Goal: Task Accomplishment & Management: Complete application form

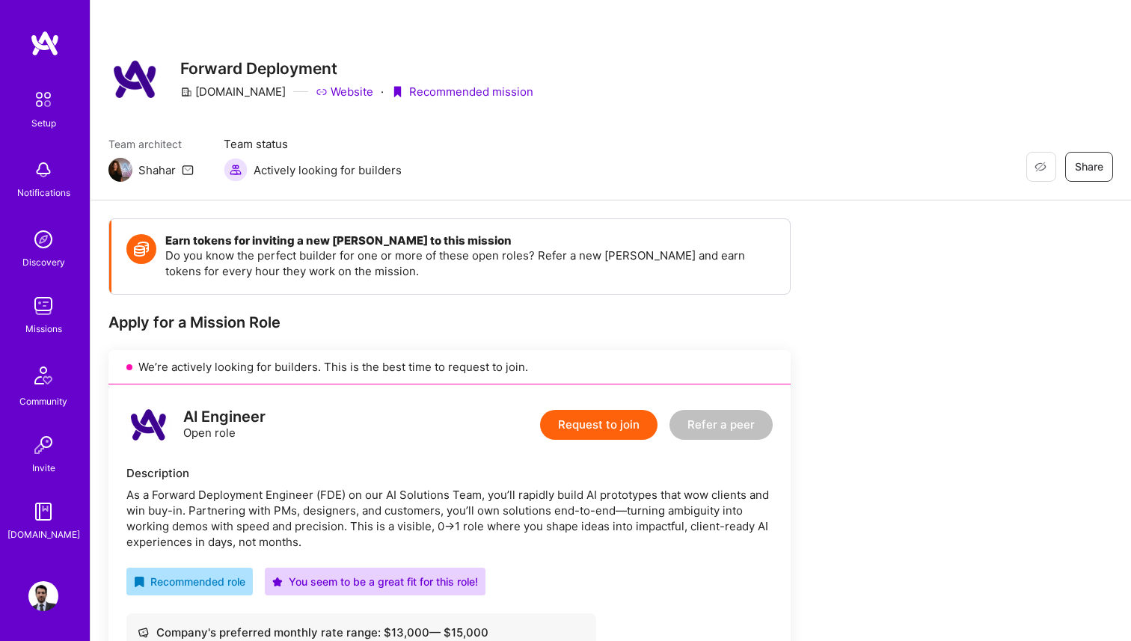
click at [46, 305] on img at bounding box center [43, 306] width 30 height 30
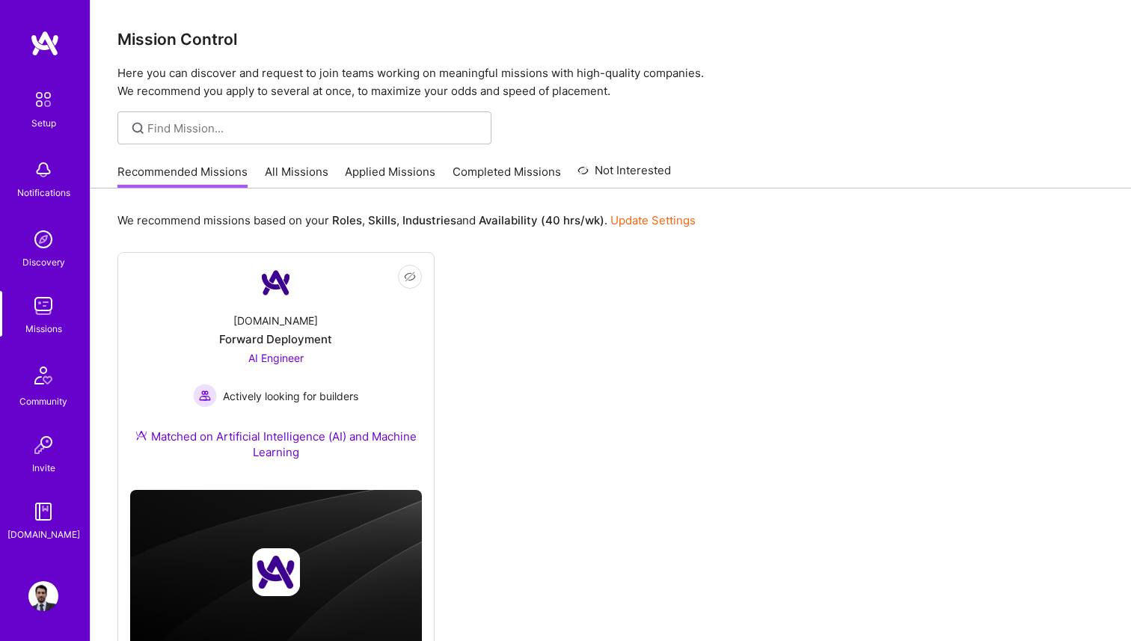
click at [399, 174] on link "Applied Missions" at bounding box center [390, 176] width 91 height 25
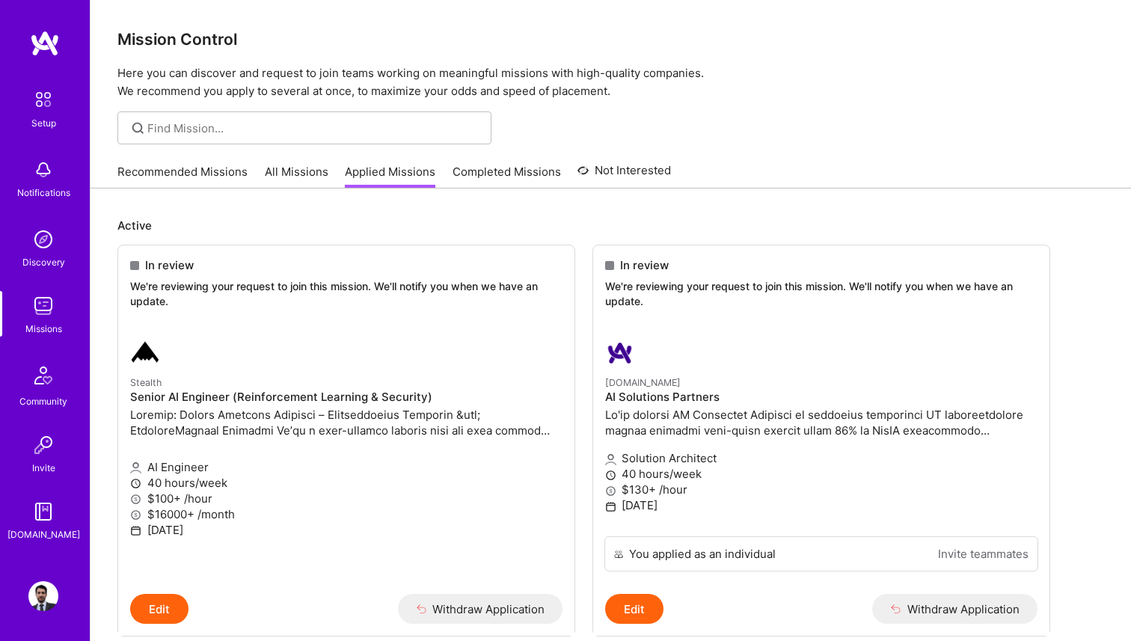
click at [237, 175] on link "Recommended Missions" at bounding box center [182, 176] width 130 height 25
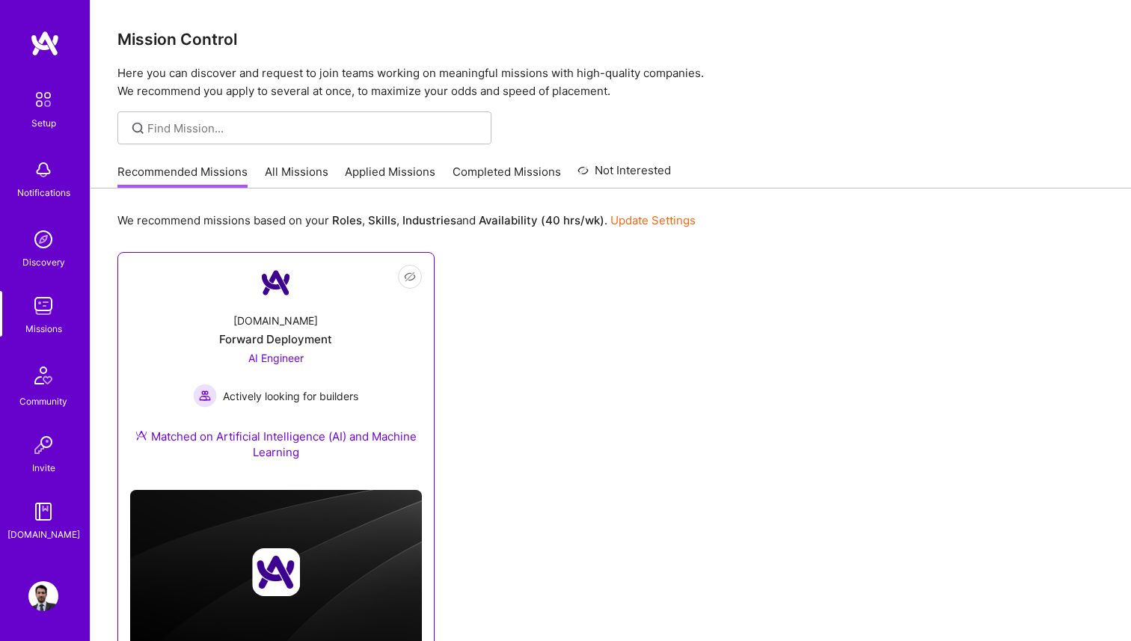
click at [319, 347] on div "[DOMAIN_NAME] Forward Deployment AI Engineer Actively looking for builders Matc…" at bounding box center [276, 389] width 292 height 177
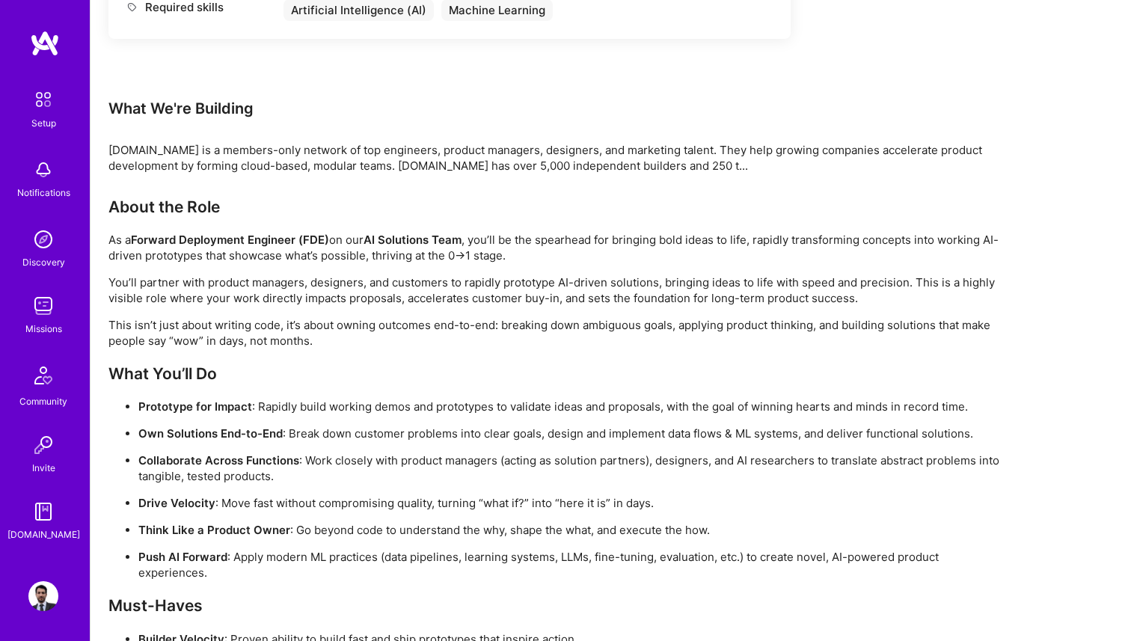
scroll to position [842, 0]
drag, startPoint x: 303, startPoint y: 436, endPoint x: 612, endPoint y: 441, distance: 309.0
click at [613, 441] on ul "Prototype for Impact : Rapidly build working demos and prototypes to validate i…" at bounding box center [557, 488] width 898 height 182
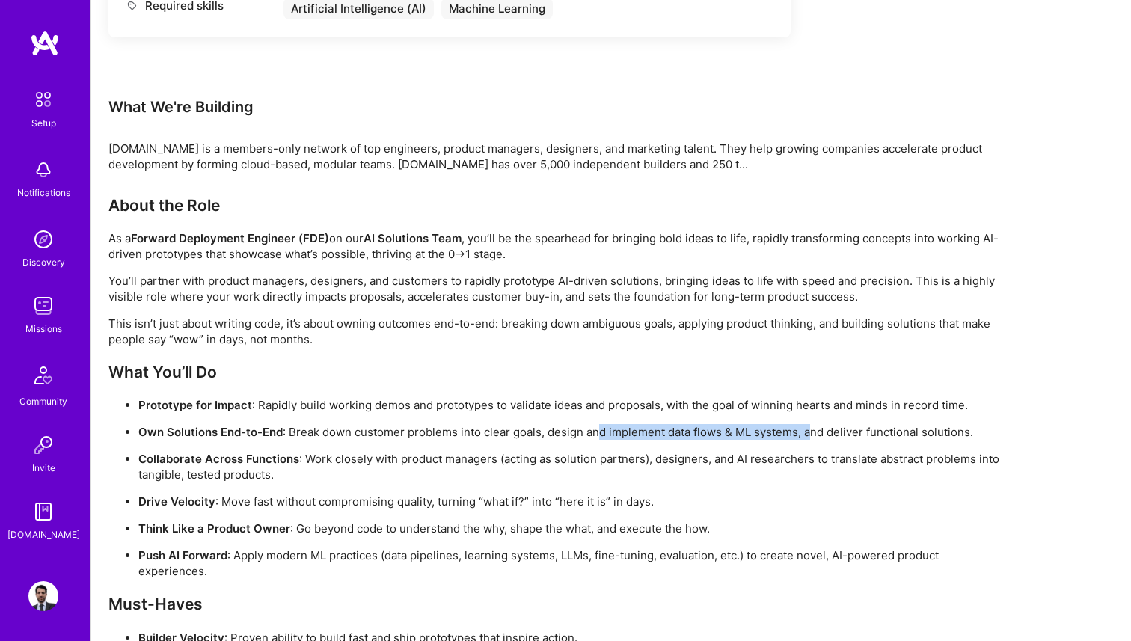
drag, startPoint x: 599, startPoint y: 430, endPoint x: 814, endPoint y: 432, distance: 214.7
click at [815, 432] on p "Own Solutions End-to-End : Break down customer problems into clear goals, desig…" at bounding box center [572, 432] width 868 height 16
click at [845, 435] on p "Own Solutions End-to-End : Break down customer problems into clear goals, desig…" at bounding box center [572, 432] width 868 height 16
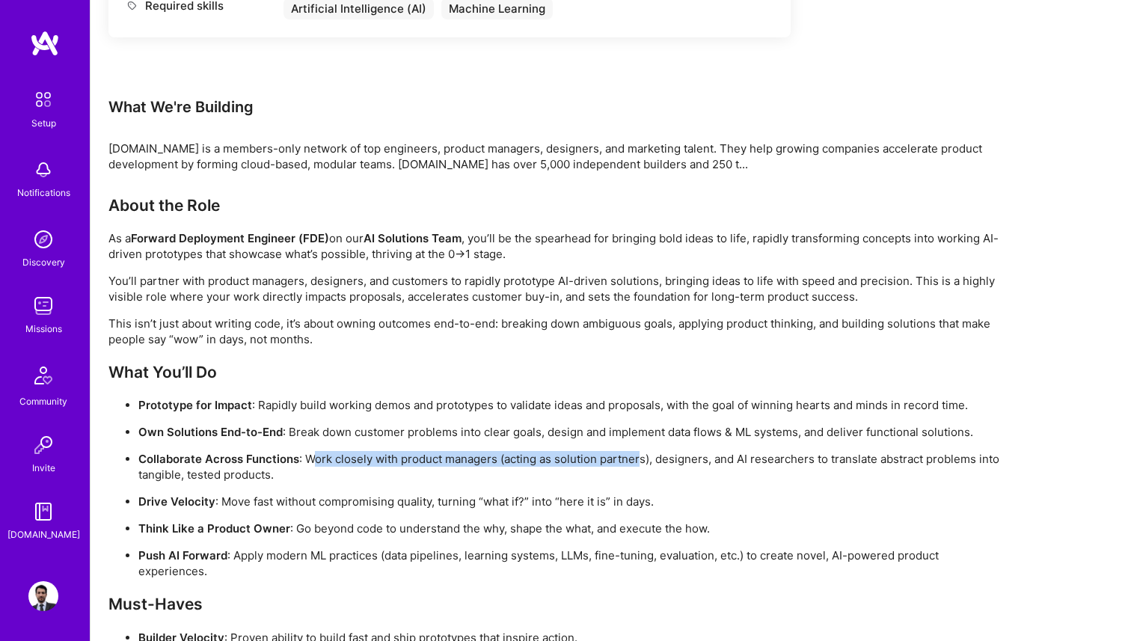
drag, startPoint x: 314, startPoint y: 461, endPoint x: 641, endPoint y: 461, distance: 326.9
click at [641, 461] on p "Collaborate Across Functions : Work closely with product managers (acting as so…" at bounding box center [572, 466] width 868 height 31
click at [701, 453] on p "Collaborate Across Functions : Work closely with product managers (acting as so…" at bounding box center [572, 466] width 868 height 31
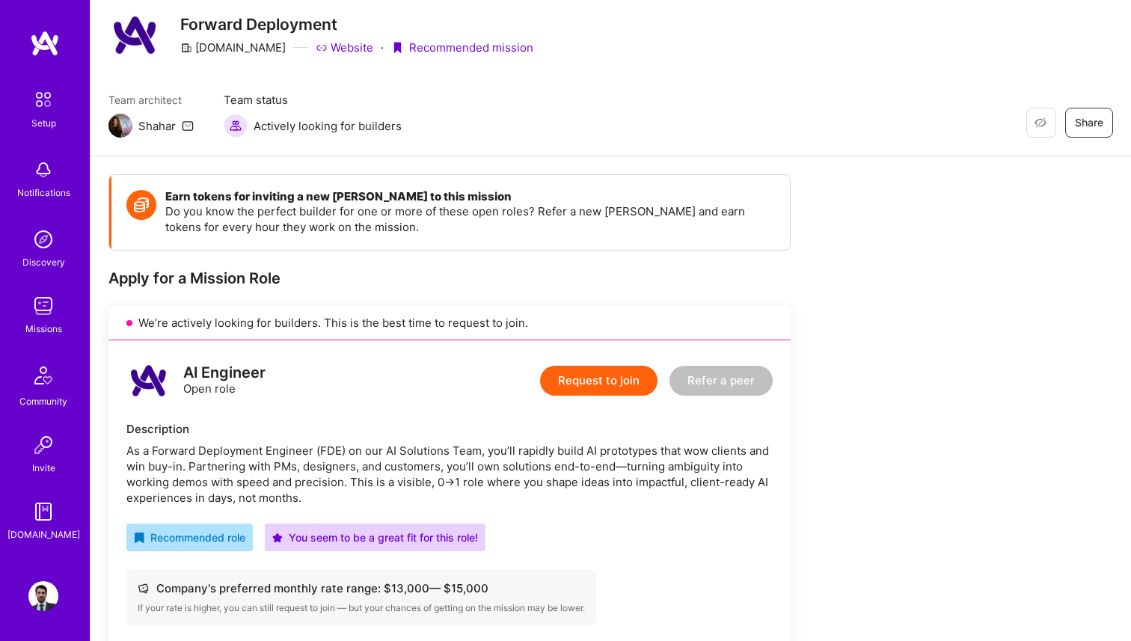
scroll to position [0, 0]
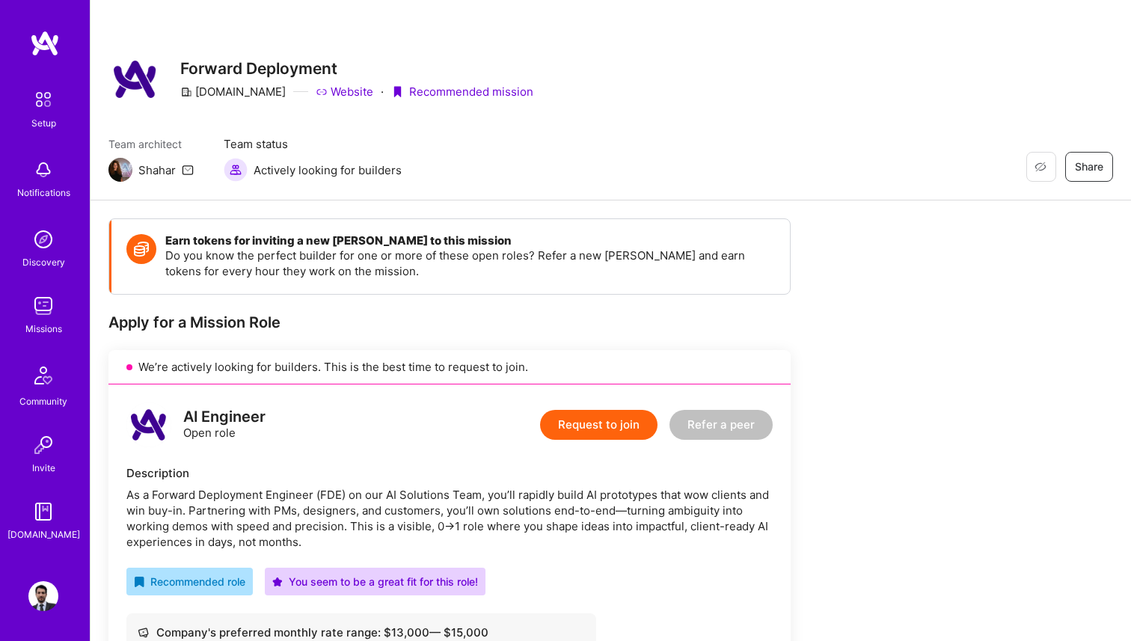
click at [43, 304] on img at bounding box center [43, 306] width 30 height 30
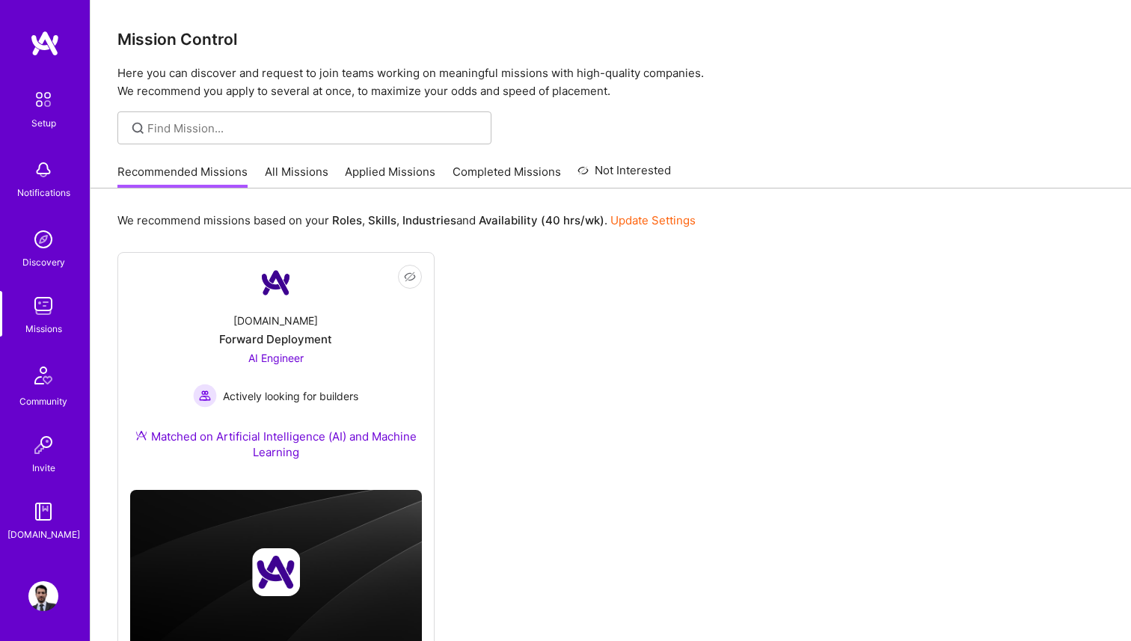
click at [376, 167] on link "Applied Missions" at bounding box center [390, 176] width 91 height 25
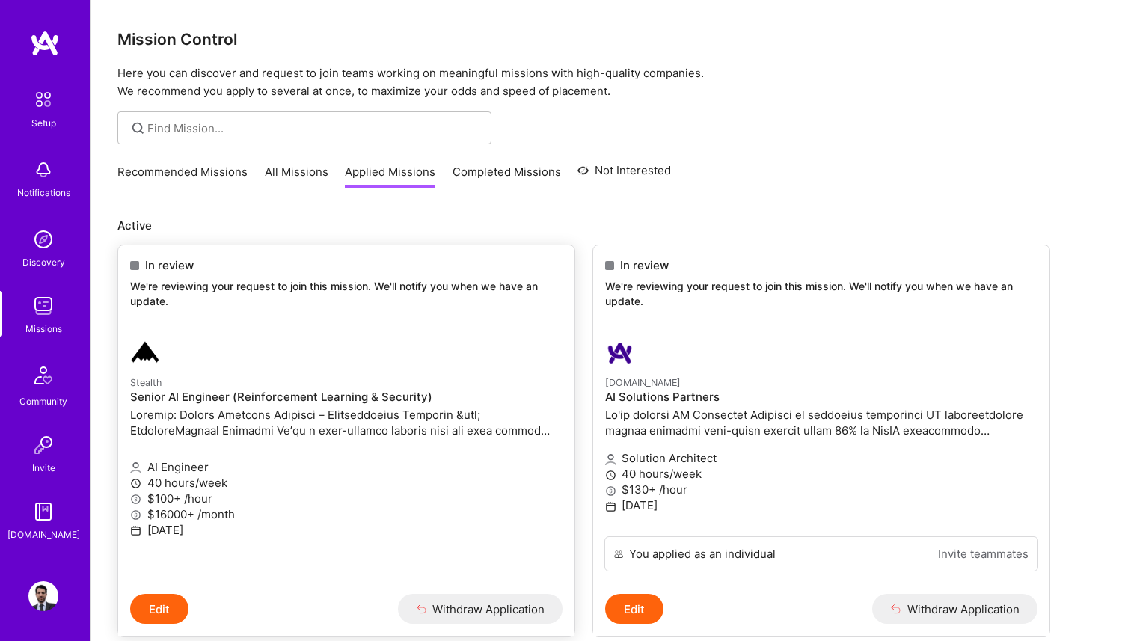
click at [366, 284] on p "We're reviewing your request to join this mission. We'll notify you when we hav…" at bounding box center [346, 293] width 432 height 29
click at [171, 280] on p "We're reviewing your request to join this mission. We'll notify you when we hav…" at bounding box center [346, 293] width 432 height 29
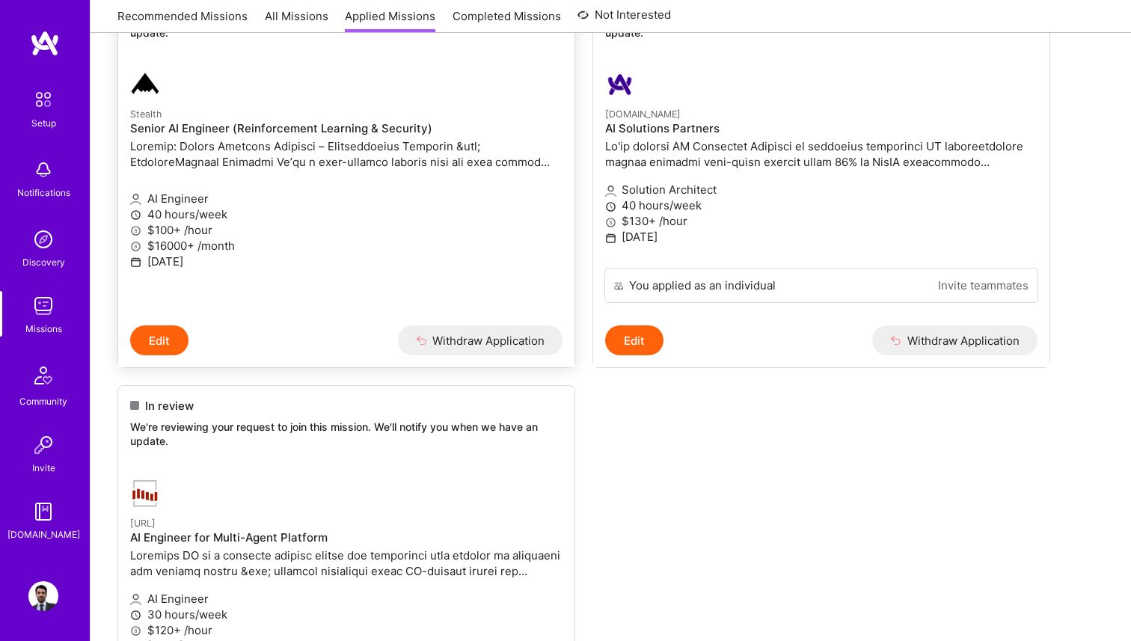
scroll to position [365, 0]
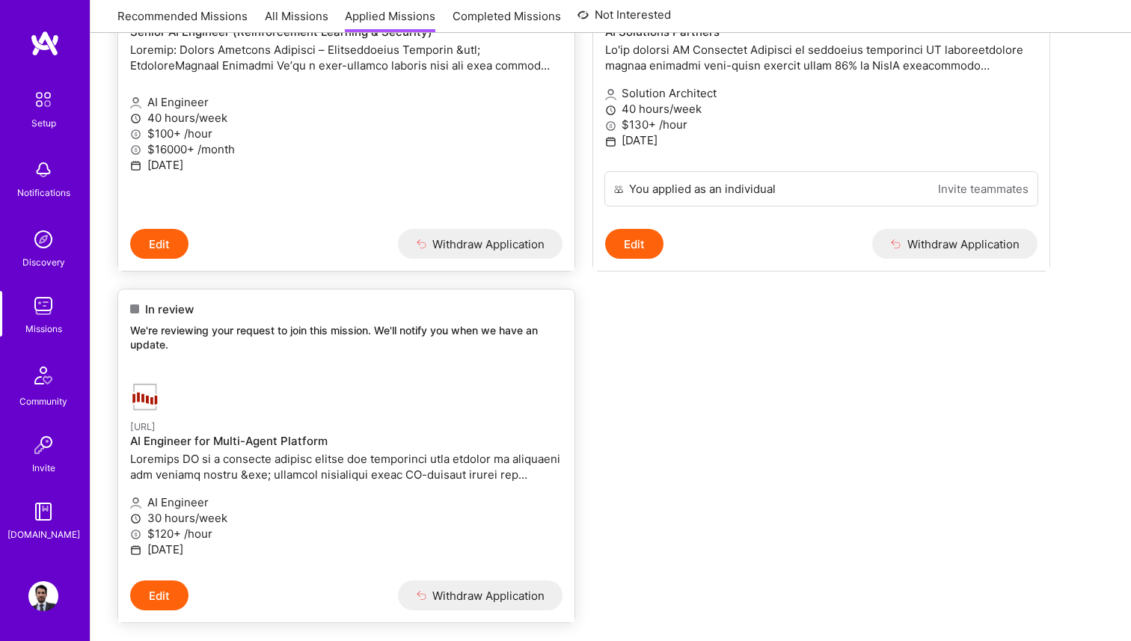
click at [215, 443] on h4 "AI Engineer for Multi-Agent Platform" at bounding box center [346, 441] width 432 height 13
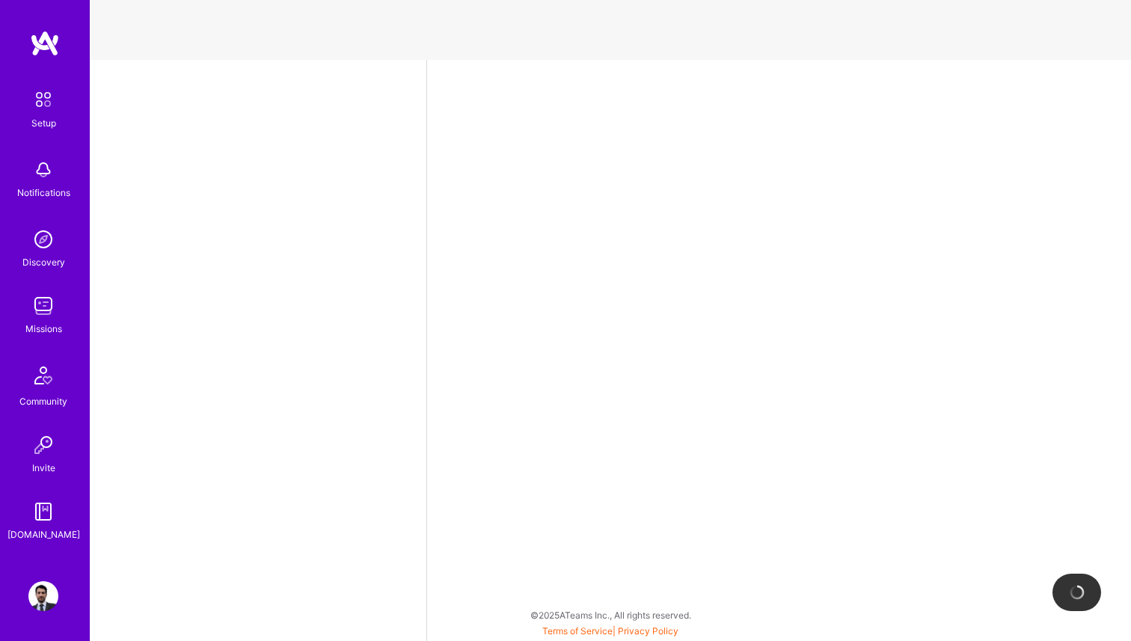
select select "MX"
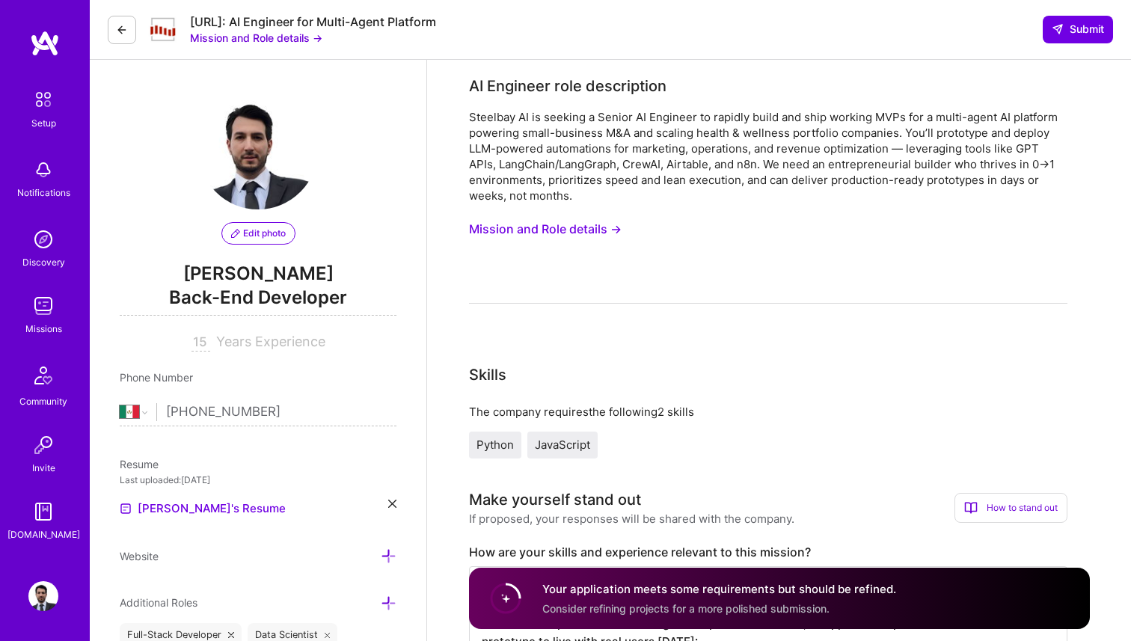
click at [119, 31] on icon at bounding box center [122, 30] width 12 height 12
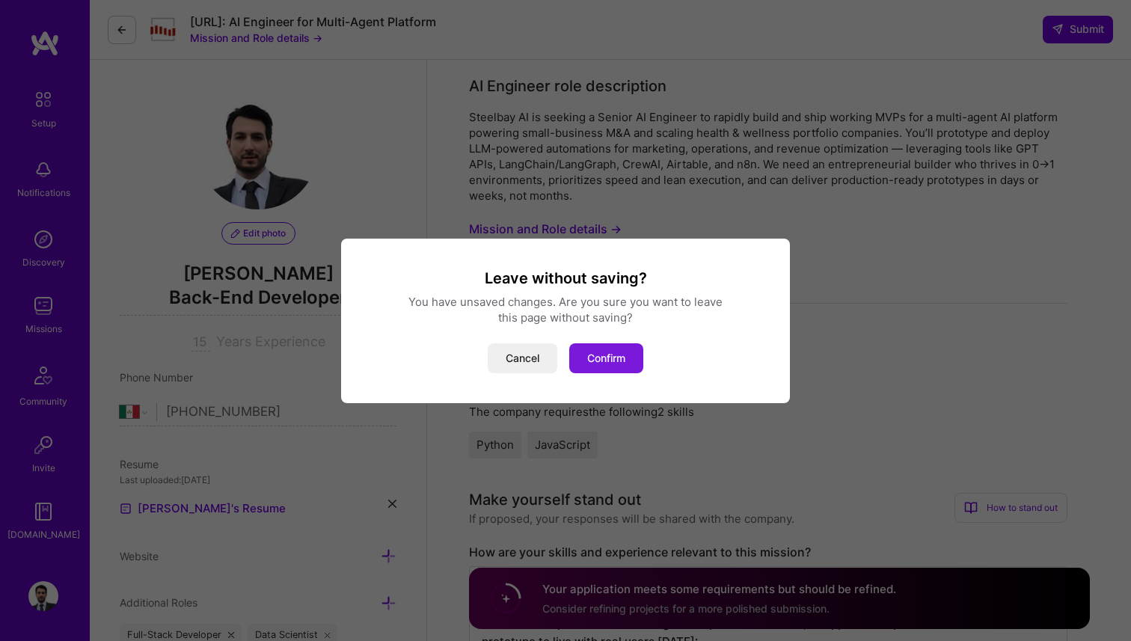
click at [590, 347] on button "Confirm" at bounding box center [606, 358] width 74 height 30
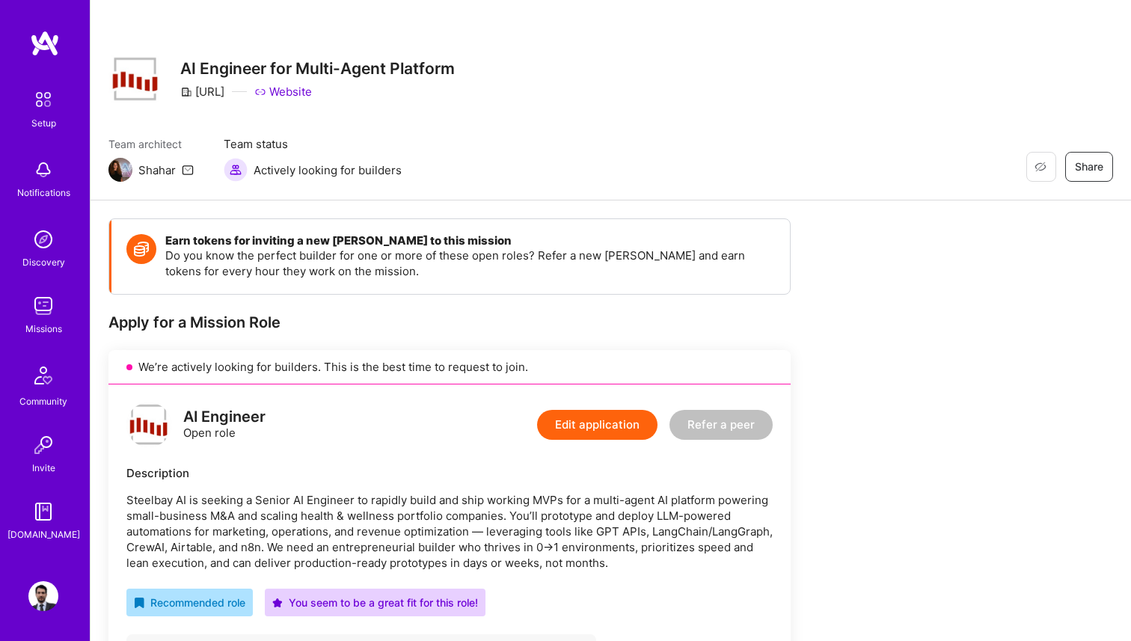
click at [49, 311] on img at bounding box center [43, 306] width 30 height 30
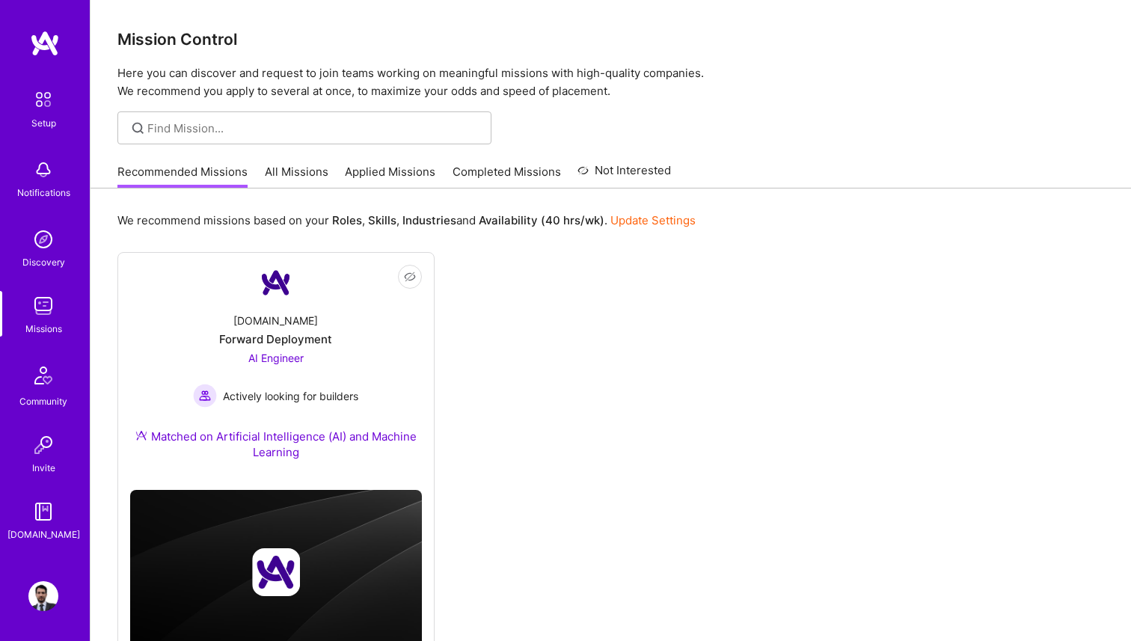
click at [400, 173] on link "Applied Missions" at bounding box center [390, 176] width 91 height 25
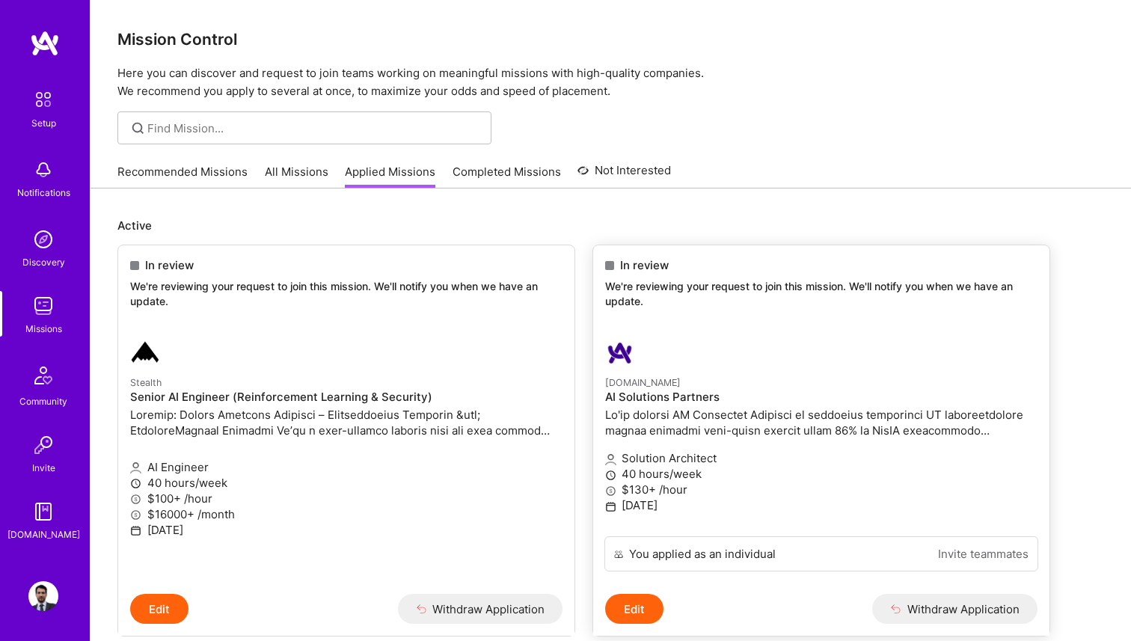
click at [624, 342] on img at bounding box center [620, 353] width 30 height 30
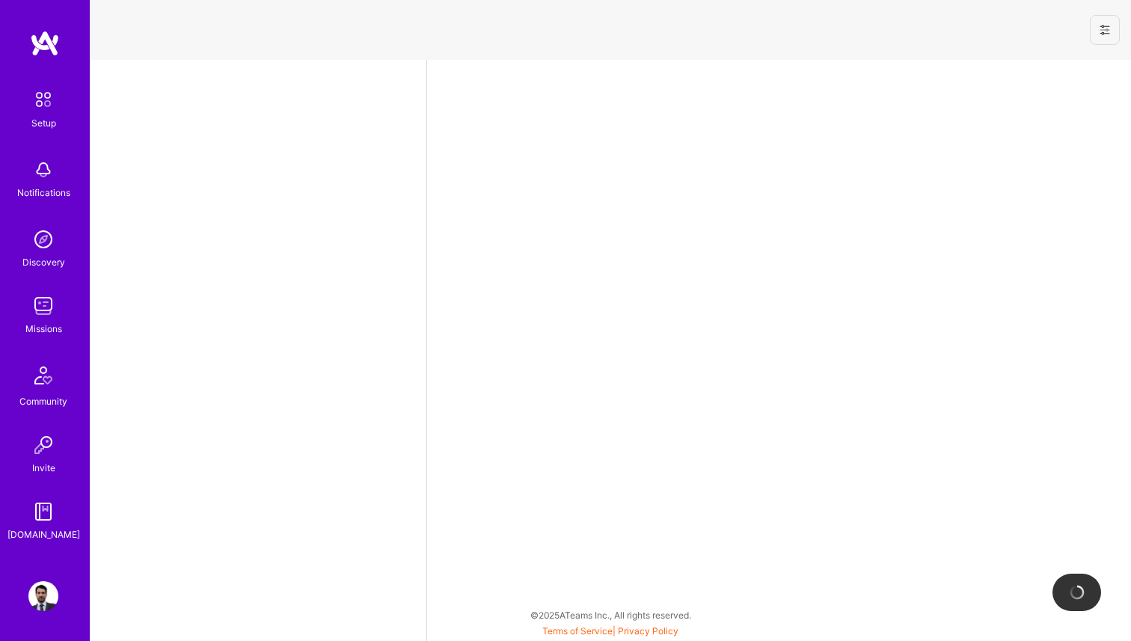
select select "MX"
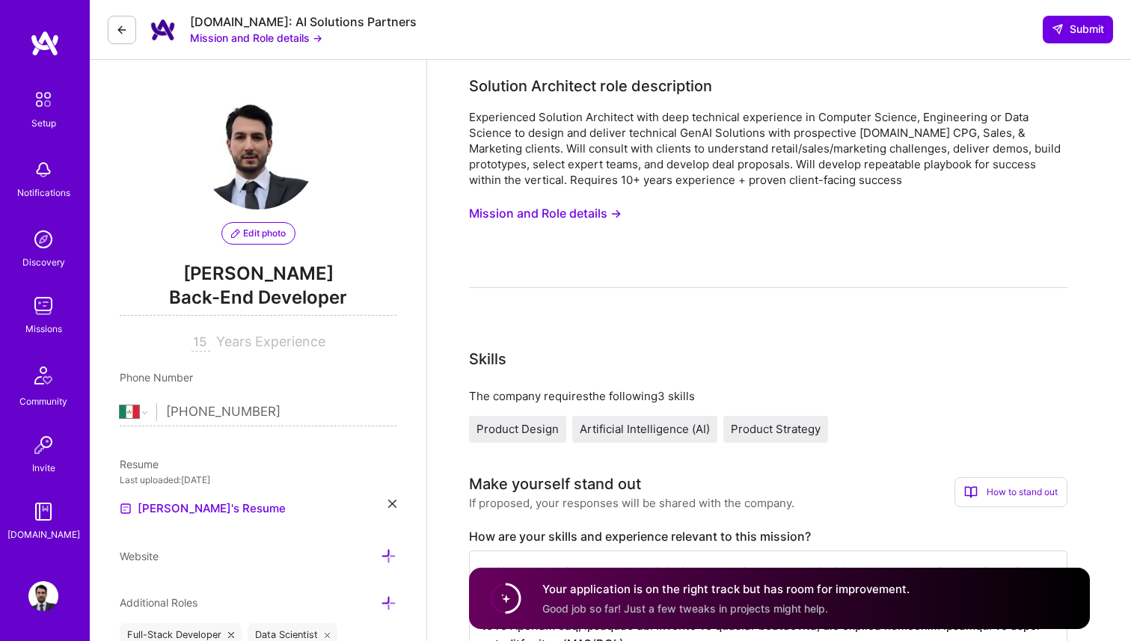
click at [126, 37] on button at bounding box center [122, 30] width 28 height 28
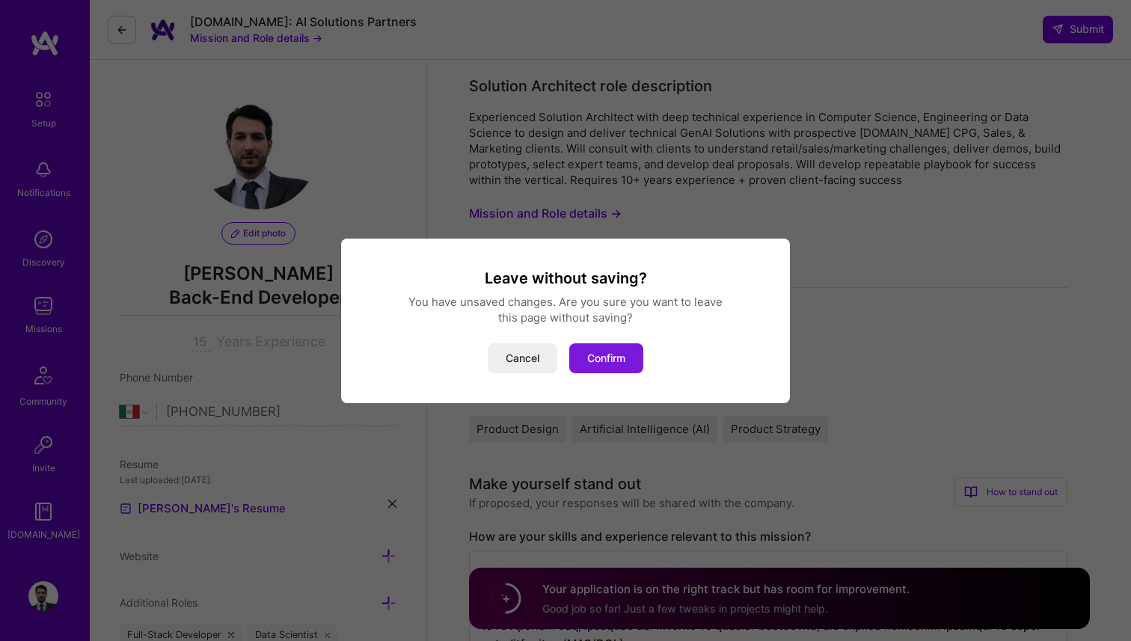
click at [631, 363] on button "Confirm" at bounding box center [606, 358] width 74 height 30
